Goal: Feedback & Contribution: Submit feedback/report problem

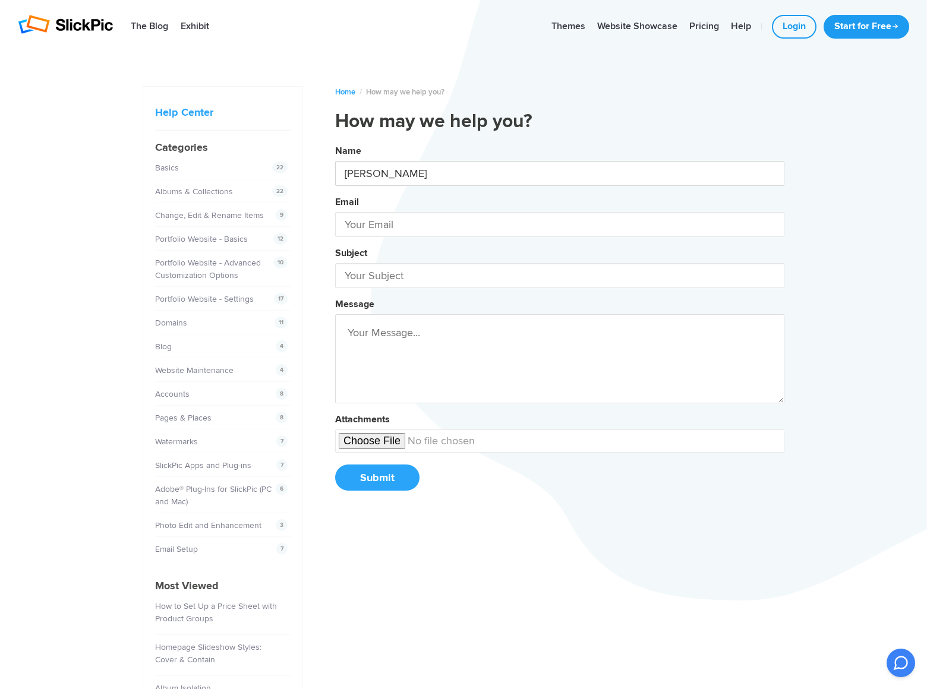
click at [335, 141] on button "Name [PERSON_NAME] Email Subject Message Attachments Submit" at bounding box center [559, 322] width 449 height 362
type input "[PERSON_NAME]"
type input "[PERSON_NAME][EMAIL_ADDRESS][PERSON_NAME][DOMAIN_NAME]"
type input "DominatePosition"
click at [335, 141] on button "Name [PERSON_NAME] Email [PERSON_NAME][EMAIL_ADDRESS][PERSON_NAME][DOMAIN_NAME]…" at bounding box center [559, 322] width 449 height 362
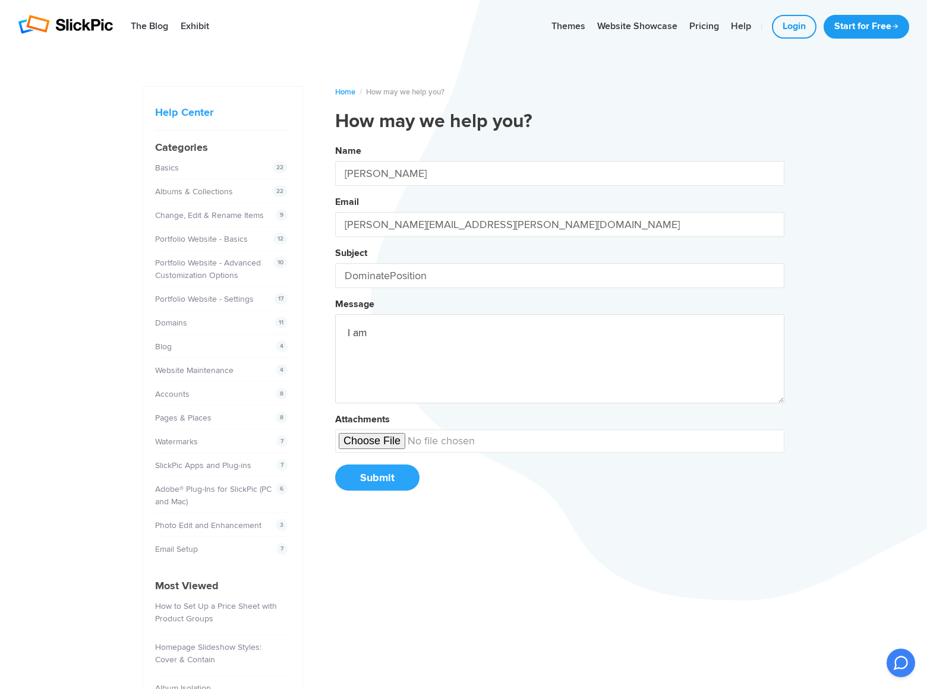
click at [335, 141] on button "Name [PERSON_NAME] Email [PERSON_NAME][EMAIL_ADDRESS][PERSON_NAME][DOMAIN_NAME]…" at bounding box center [559, 322] width 449 height 362
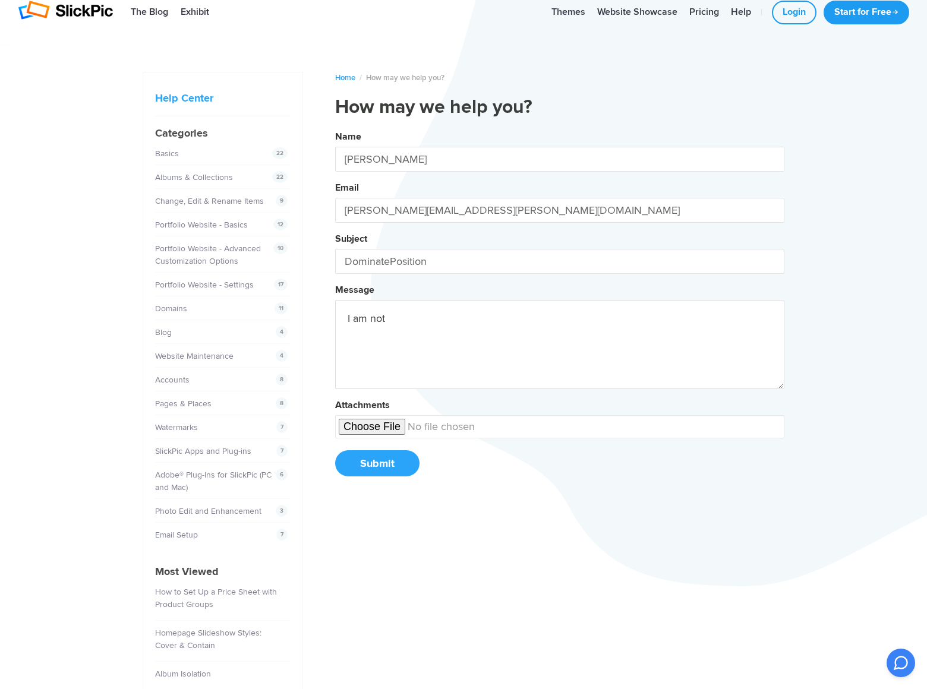
click at [335, 127] on button "Name [PERSON_NAME] Email [PERSON_NAME][EMAIL_ADDRESS][PERSON_NAME][DOMAIN_NAME]…" at bounding box center [559, 308] width 449 height 362
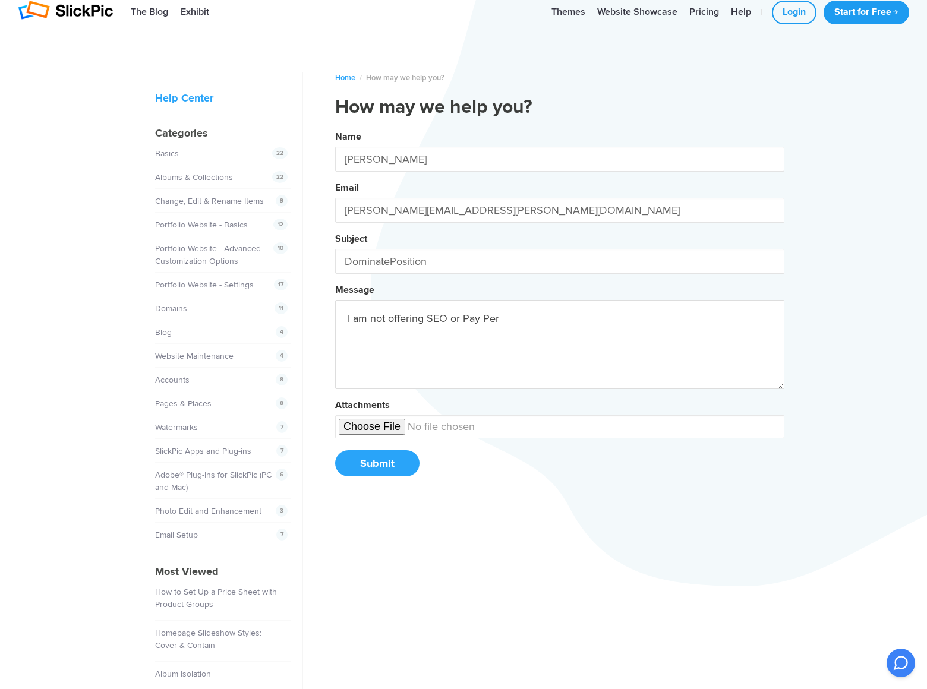
click at [335, 127] on button "Name [PERSON_NAME] Email [PERSON_NAME][EMAIL_ADDRESS][PERSON_NAME][DOMAIN_NAME]…" at bounding box center [559, 308] width 449 height 362
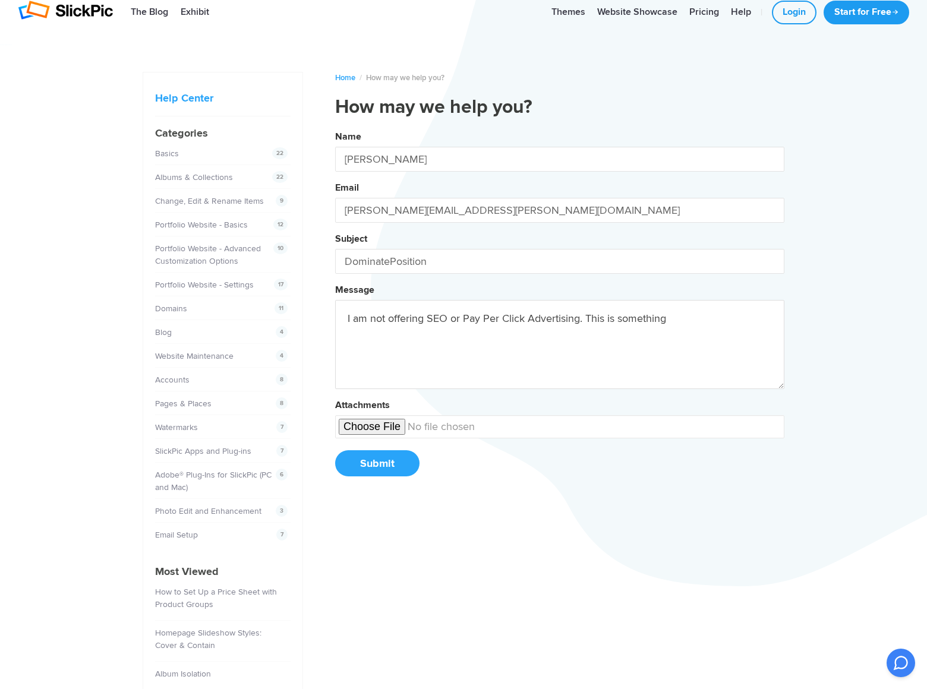
click at [335, 127] on button "Name [PERSON_NAME] Email [PERSON_NAME][EMAIL_ADDRESS][PERSON_NAME][DOMAIN_NAME]…" at bounding box center [559, 308] width 449 height 362
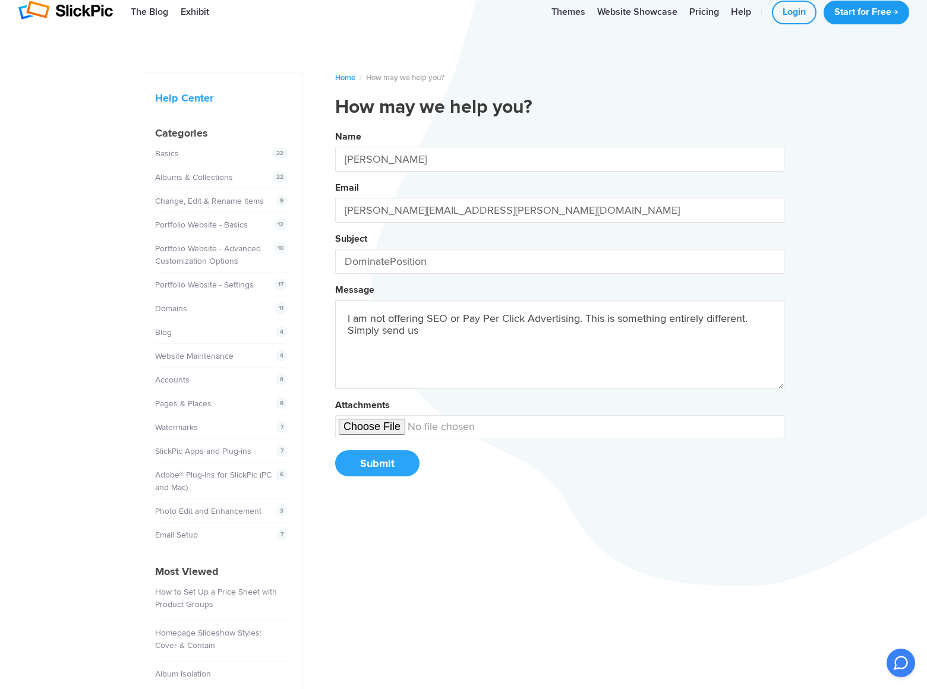
click at [335, 127] on button "Name [PERSON_NAME] Email [PERSON_NAME][EMAIL_ADDRESS][PERSON_NAME][DOMAIN_NAME]…" at bounding box center [559, 308] width 449 height 362
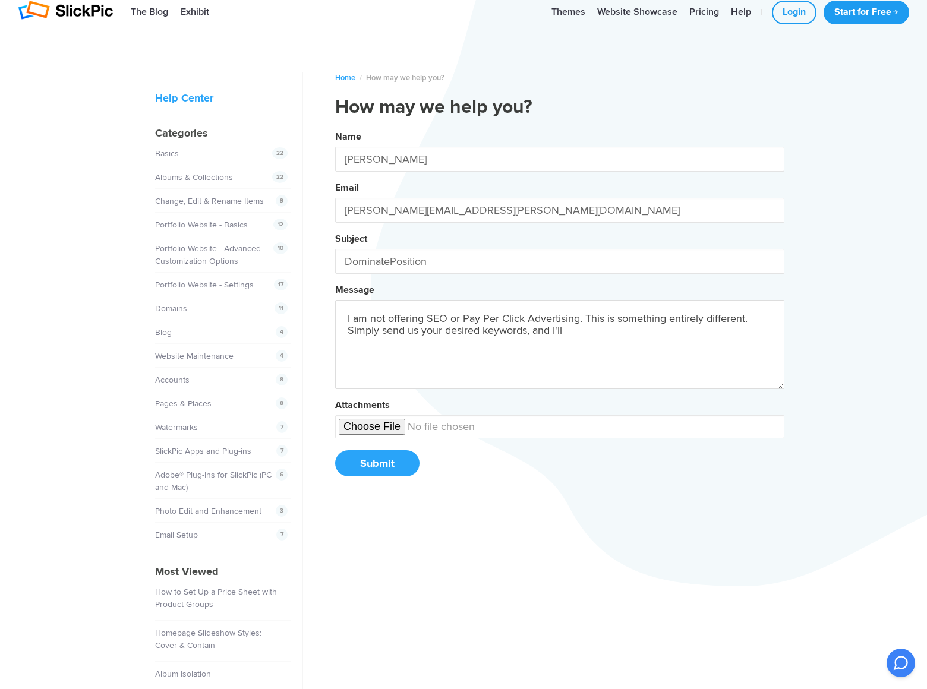
click at [335, 127] on button "Name [PERSON_NAME] Email [PERSON_NAME][EMAIL_ADDRESS][PERSON_NAME][DOMAIN_NAME]…" at bounding box center [559, 308] width 449 height 362
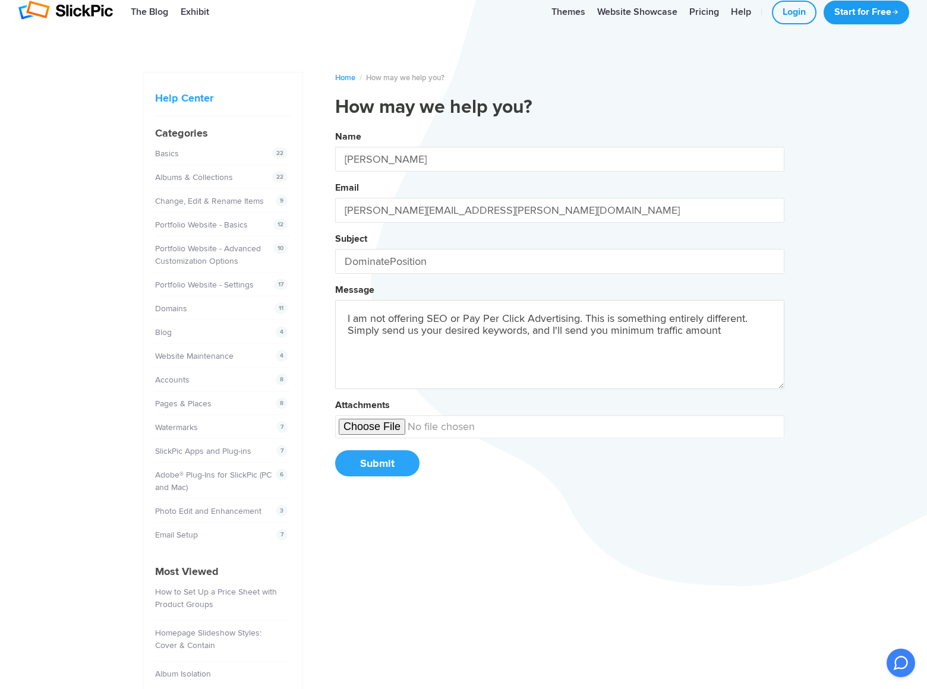
click at [335, 127] on button "Name [PERSON_NAME] Email [PERSON_NAME][EMAIL_ADDRESS][PERSON_NAME][DOMAIN_NAME]…" at bounding box center [559, 308] width 449 height 362
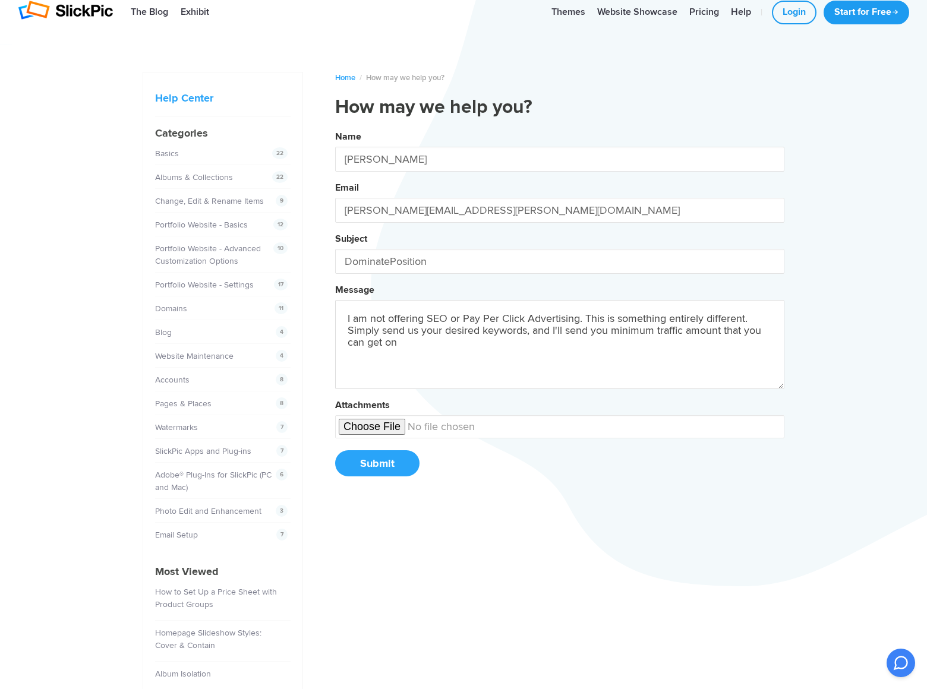
click at [335, 127] on button "Name [PERSON_NAME] Email [PERSON_NAME][EMAIL_ADDRESS][PERSON_NAME][DOMAIN_NAME]…" at bounding box center [559, 308] width 449 height 362
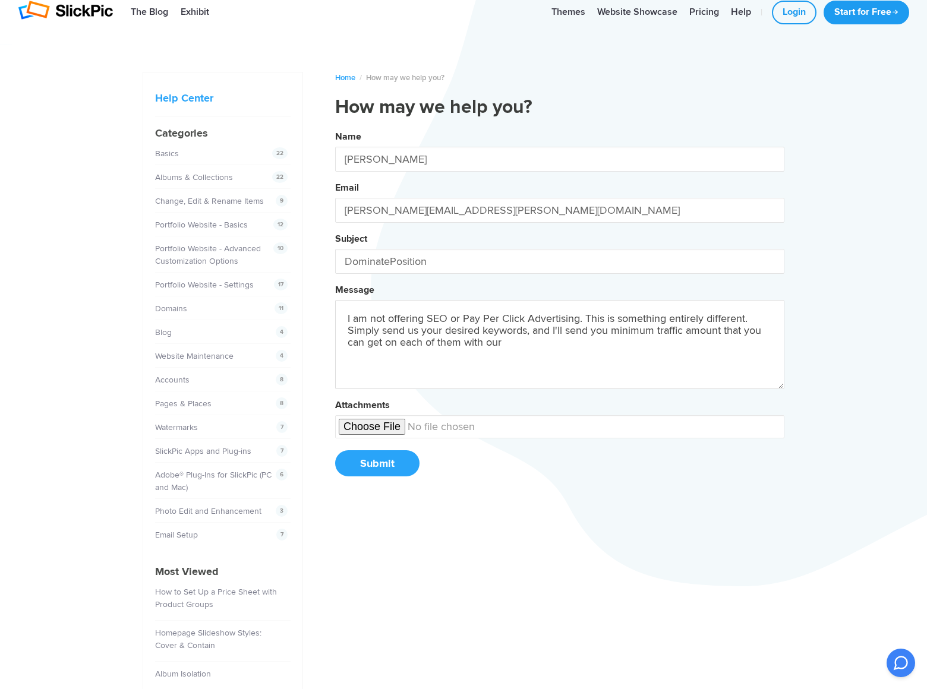
click at [335, 127] on button "Name [PERSON_NAME] Email [PERSON_NAME][EMAIL_ADDRESS][PERSON_NAME][DOMAIN_NAME]…" at bounding box center [559, 308] width 449 height 362
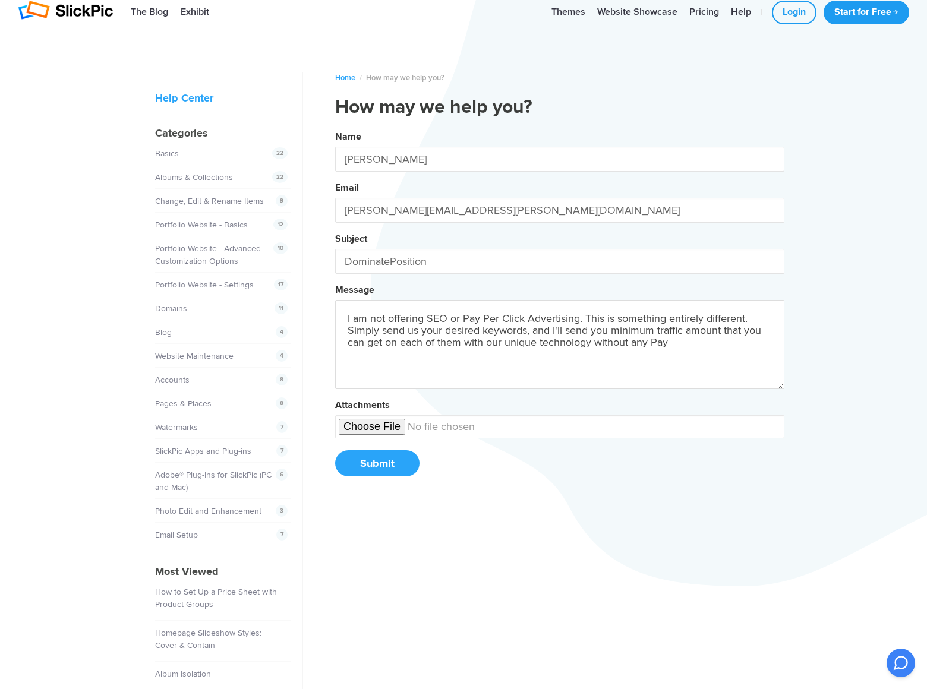
click at [335, 127] on button "Name [PERSON_NAME] Email [PERSON_NAME][EMAIL_ADDRESS][PERSON_NAME][DOMAIN_NAME]…" at bounding box center [559, 308] width 449 height 362
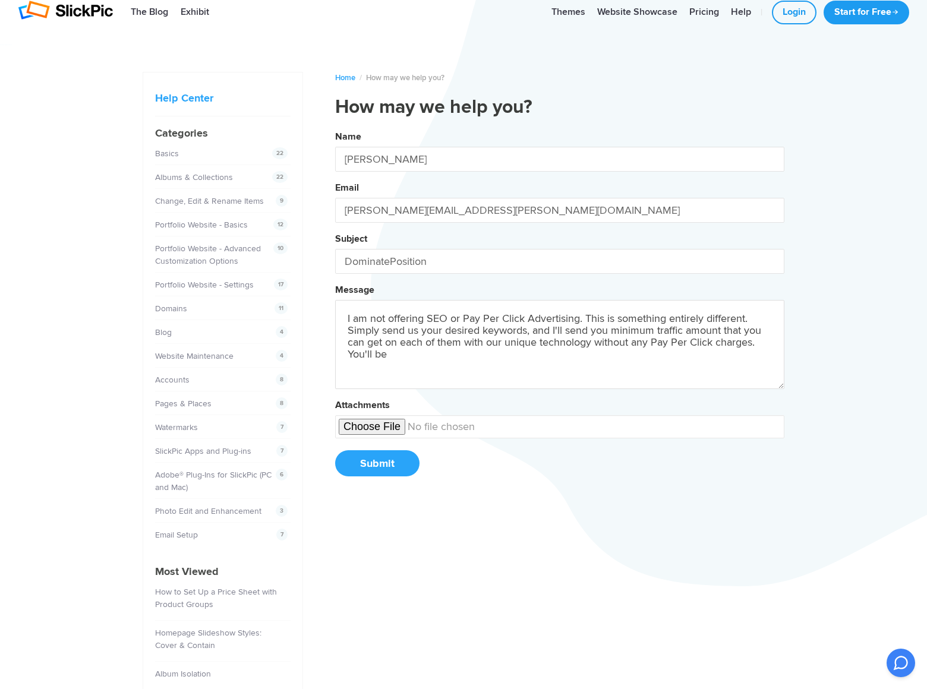
click at [335, 127] on button "Name [PERSON_NAME] Email [PERSON_NAME][EMAIL_ADDRESS][PERSON_NAME][DOMAIN_NAME]…" at bounding box center [559, 308] width 449 height 362
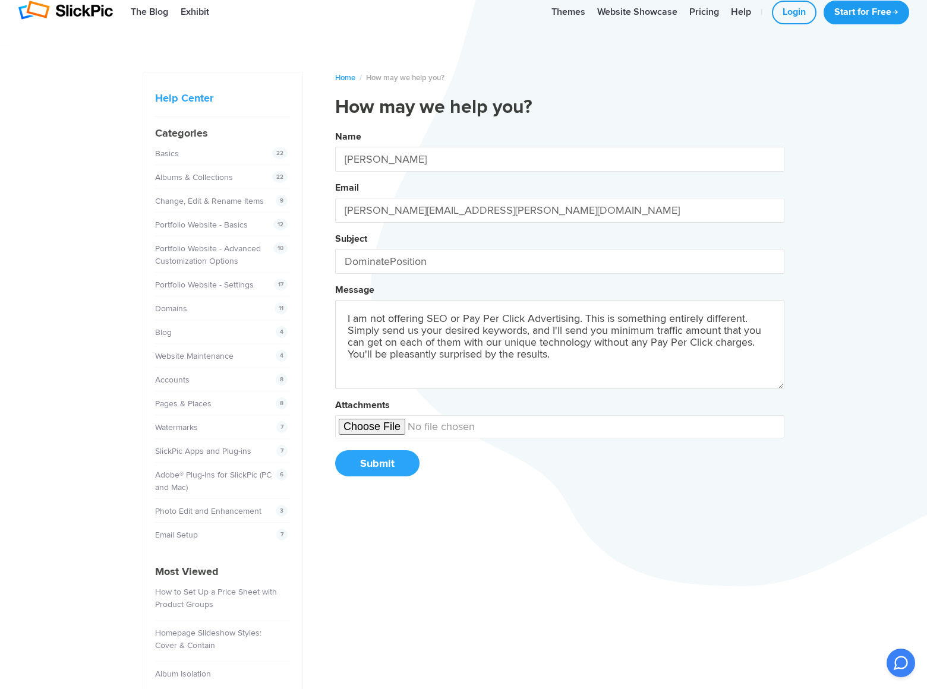
type textarea "I am not offering SEO or Pay Per Click Advertising. This is something entirely …"
click at [377, 463] on button "Submit" at bounding box center [377, 463] width 84 height 26
